Goal: Obtain resource: Download file/media

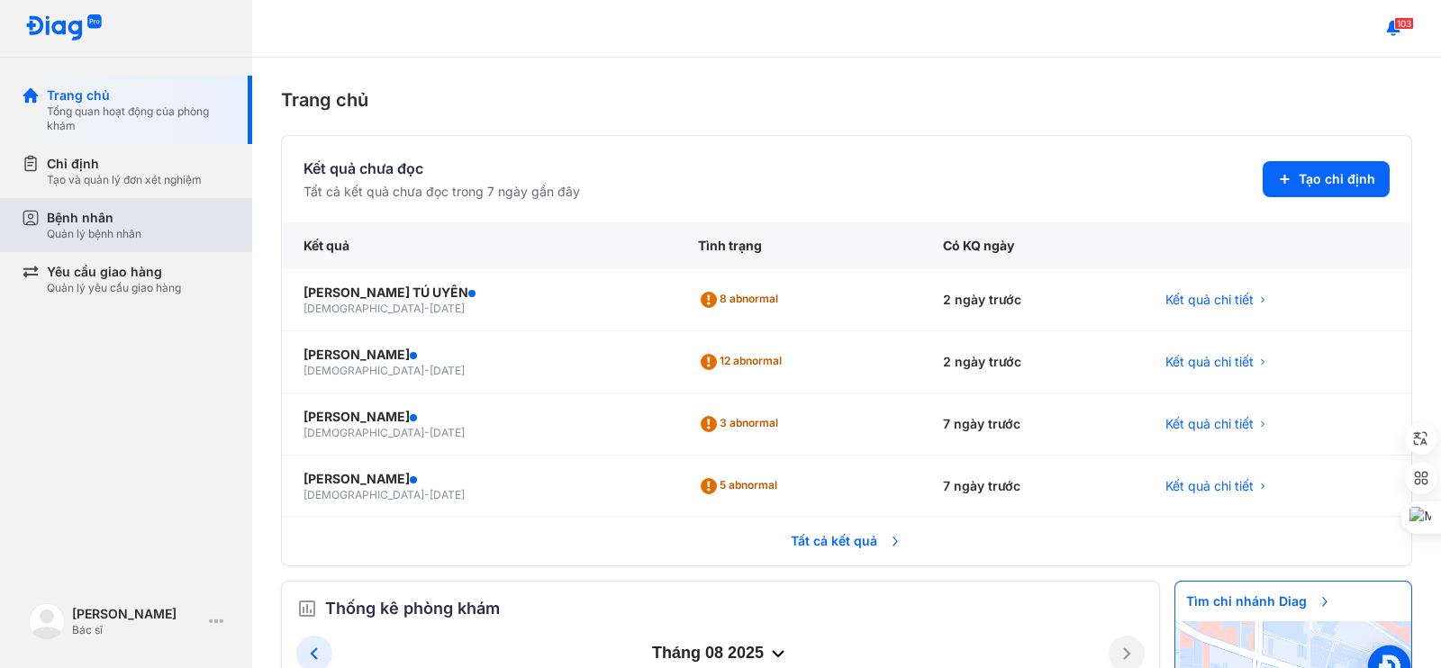
click at [105, 209] on div "Bệnh nhân" at bounding box center [94, 218] width 95 height 18
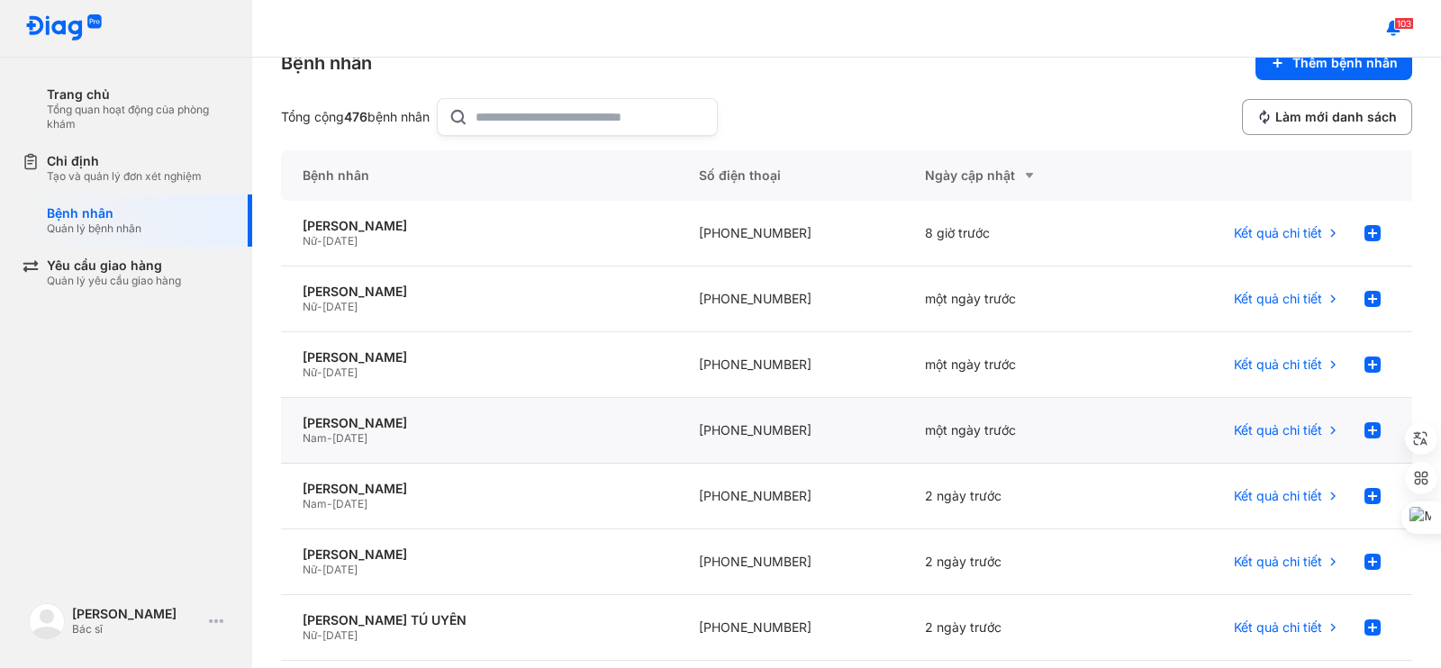
scroll to position [150, 0]
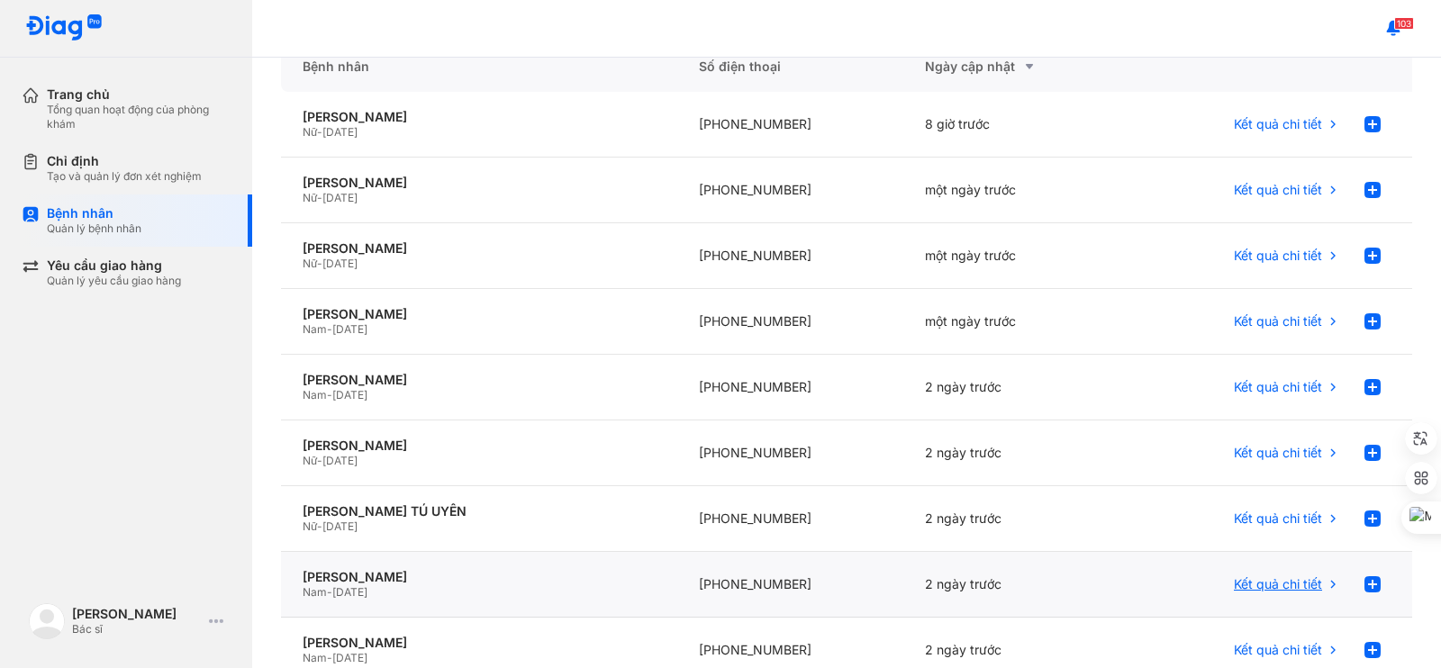
click at [1262, 590] on span "Kết quả chi tiết" at bounding box center [1278, 584] width 88 height 16
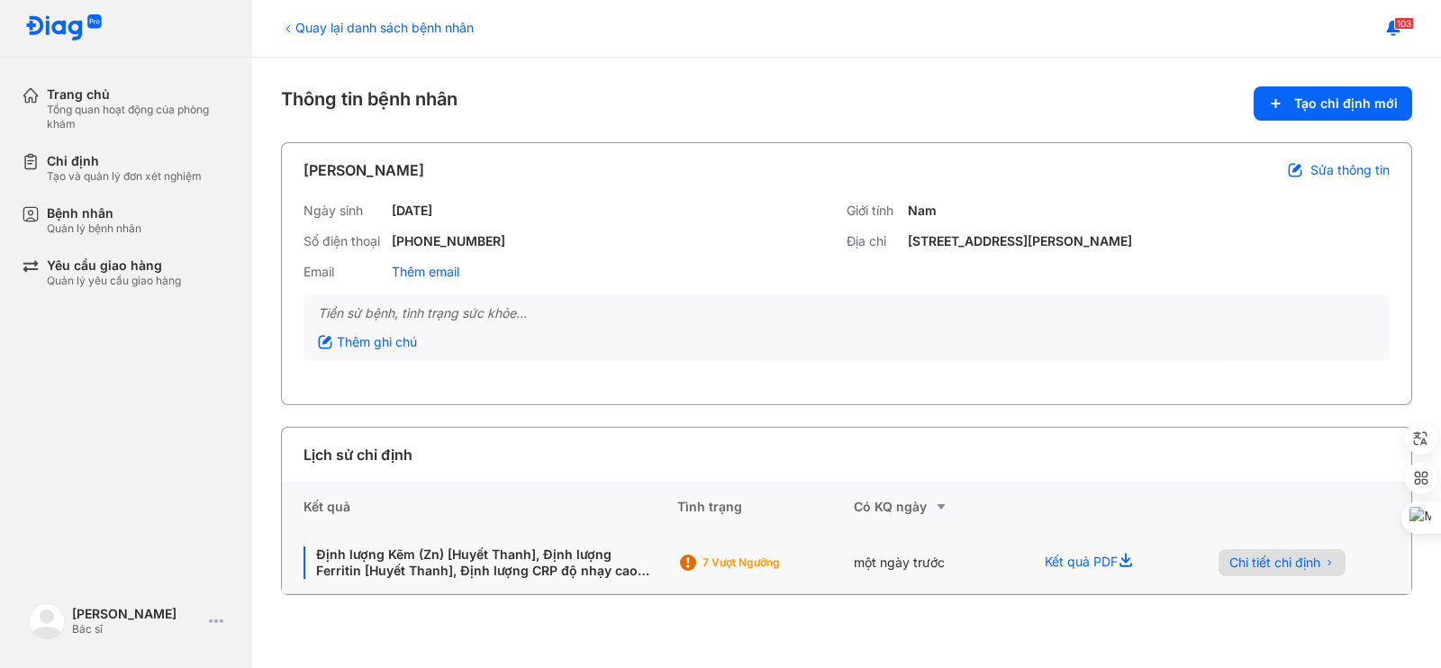
click at [1258, 556] on span "Chi tiết chỉ định" at bounding box center [1274, 563] width 91 height 16
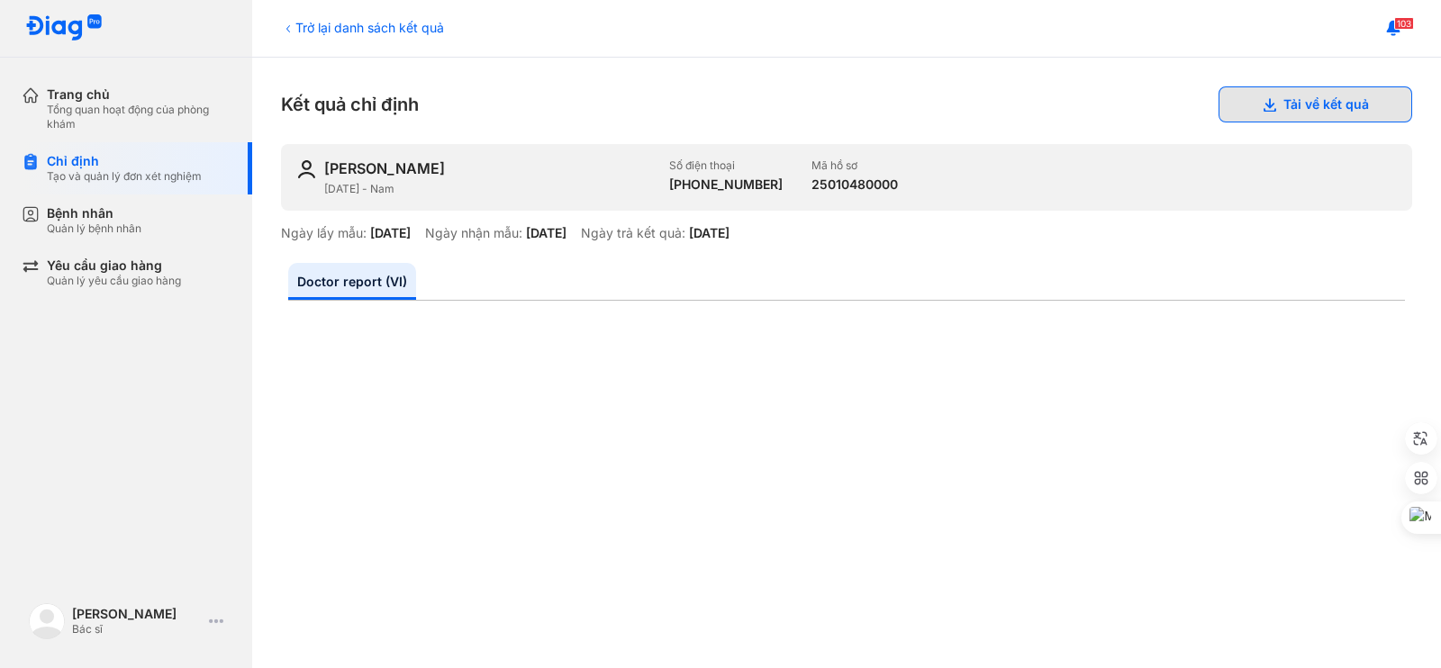
click at [1277, 114] on button "Tải về kết quả" at bounding box center [1316, 104] width 194 height 36
